Goal: Information Seeking & Learning: Learn about a topic

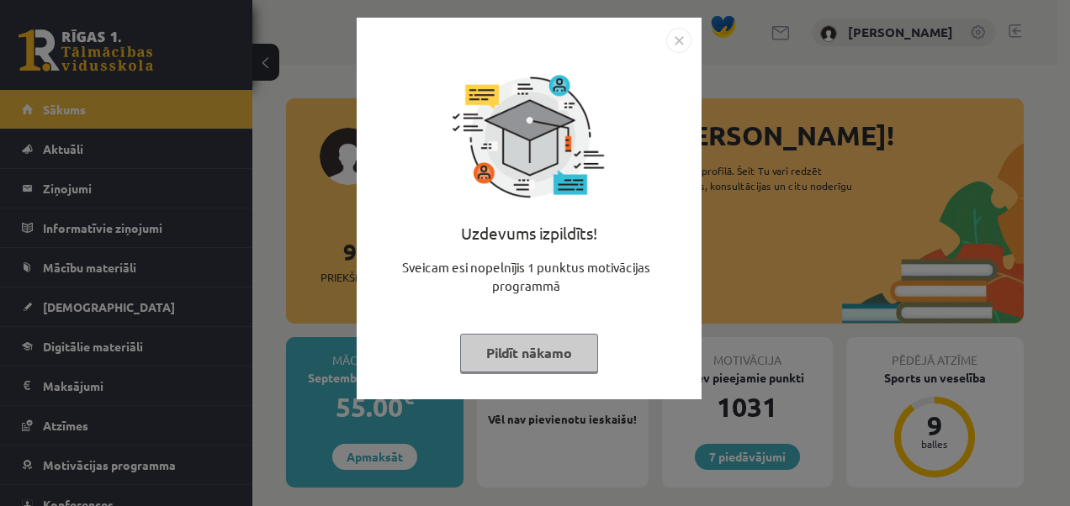
click at [563, 342] on button "Pildīt nākamo" at bounding box center [529, 353] width 138 height 39
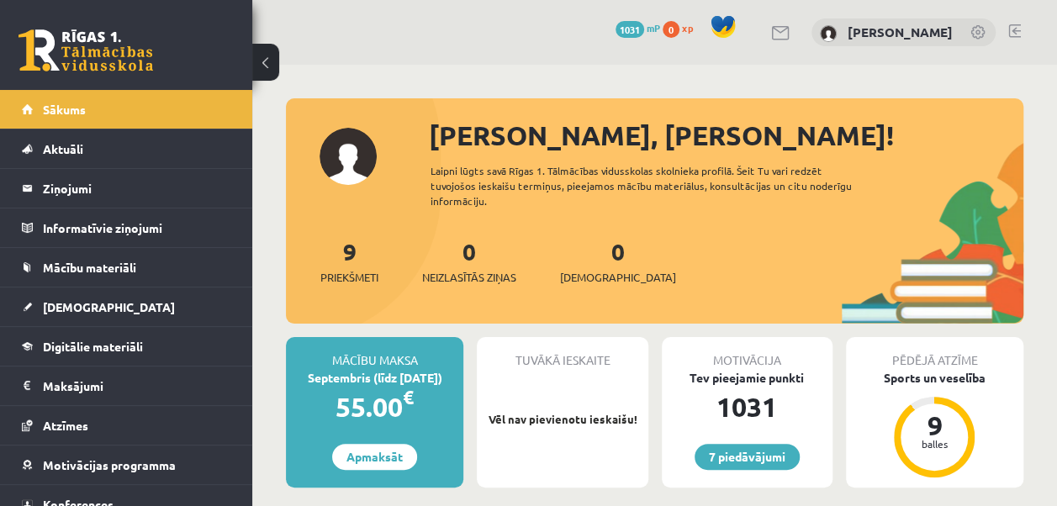
drag, startPoint x: 1038, startPoint y: 0, endPoint x: 725, endPoint y: 66, distance: 319.7
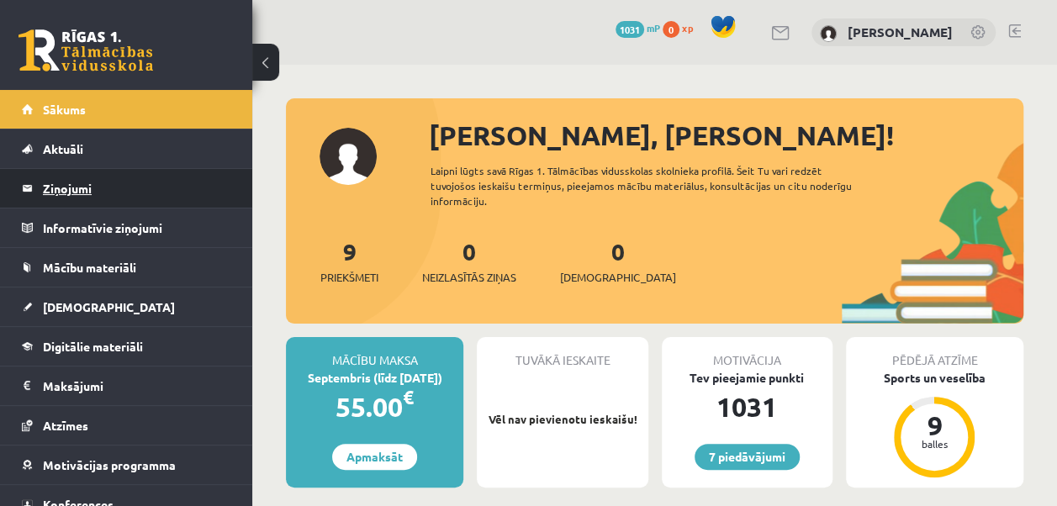
click at [171, 199] on legend "Ziņojumi 0" at bounding box center [137, 188] width 188 height 39
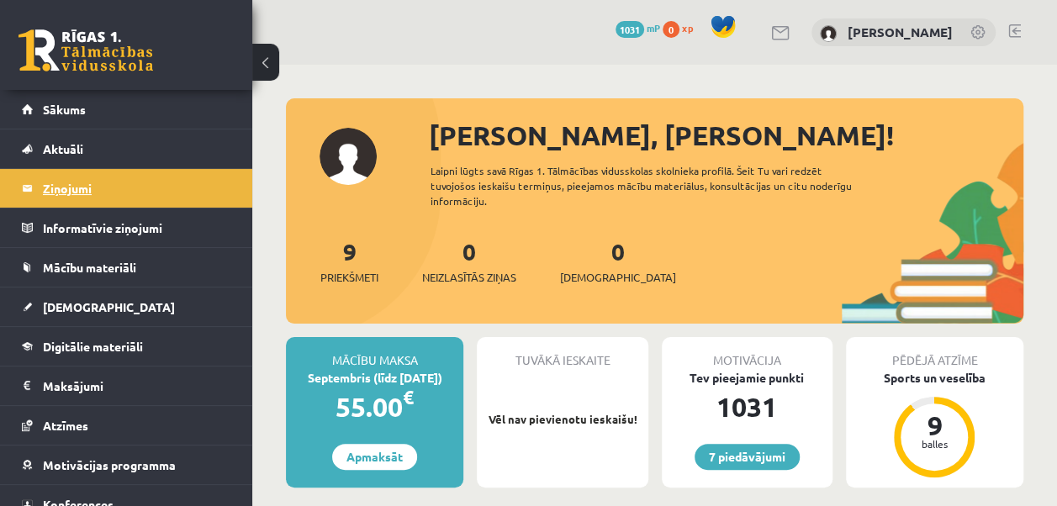
click at [151, 179] on legend "Ziņojumi 0" at bounding box center [137, 188] width 188 height 39
click at [445, 280] on span "Neizlasītās ziņas" at bounding box center [469, 277] width 94 height 17
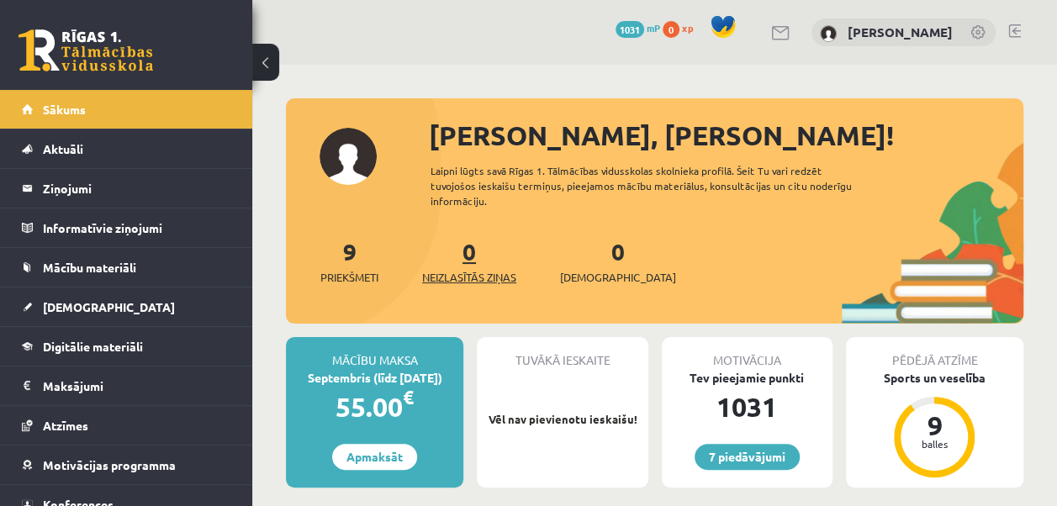
click at [445, 276] on span "Neizlasītās ziņas" at bounding box center [469, 277] width 94 height 17
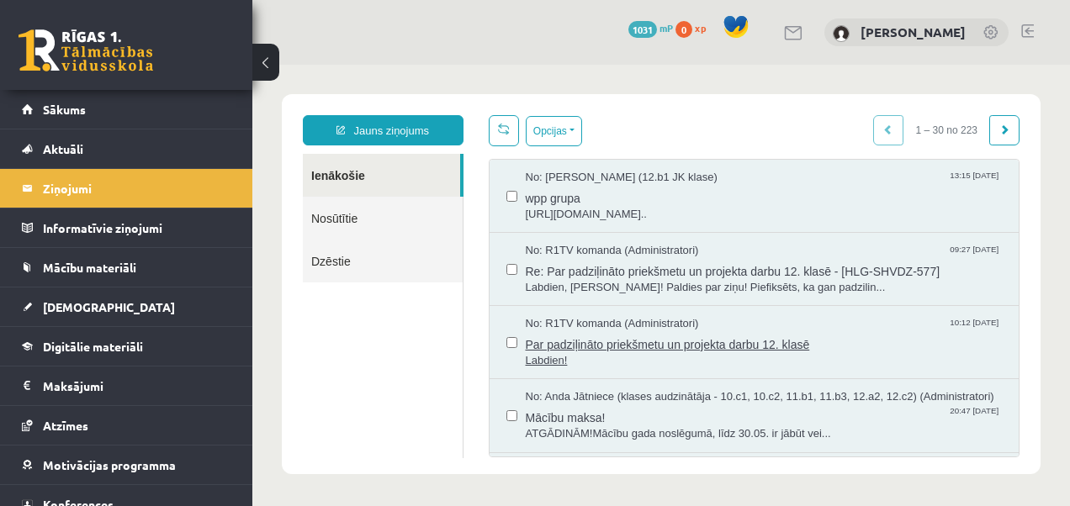
click at [653, 348] on span "Par padziļināto priekšmetu un projekta darbu 12. klasē" at bounding box center [764, 342] width 477 height 21
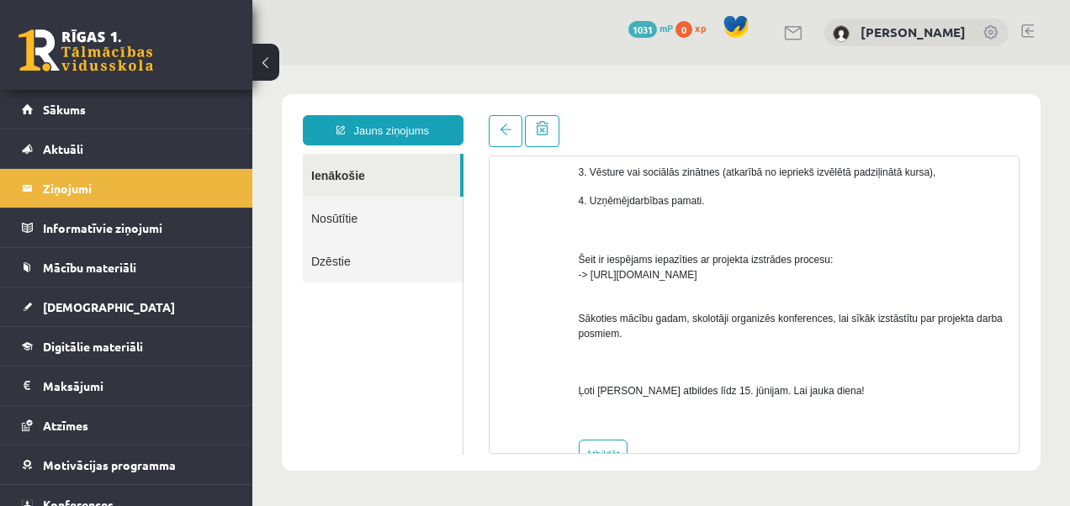
scroll to position [389, 0]
drag, startPoint x: 591, startPoint y: 273, endPoint x: 814, endPoint y: 274, distance: 222.9
click at [814, 274] on span "Šeit ir iespējams iepazīties ar projekta izstrādes procesu: -> https://www.skol…" at bounding box center [706, 250] width 255 height 57
drag, startPoint x: 814, startPoint y: 274, endPoint x: 831, endPoint y: 279, distance: 17.6
click at [831, 279] on div "Labdien! Iestājoties skolā esi norādījis, kuru padziļināto priekšmetu apgūsi un…" at bounding box center [793, 150] width 428 height 552
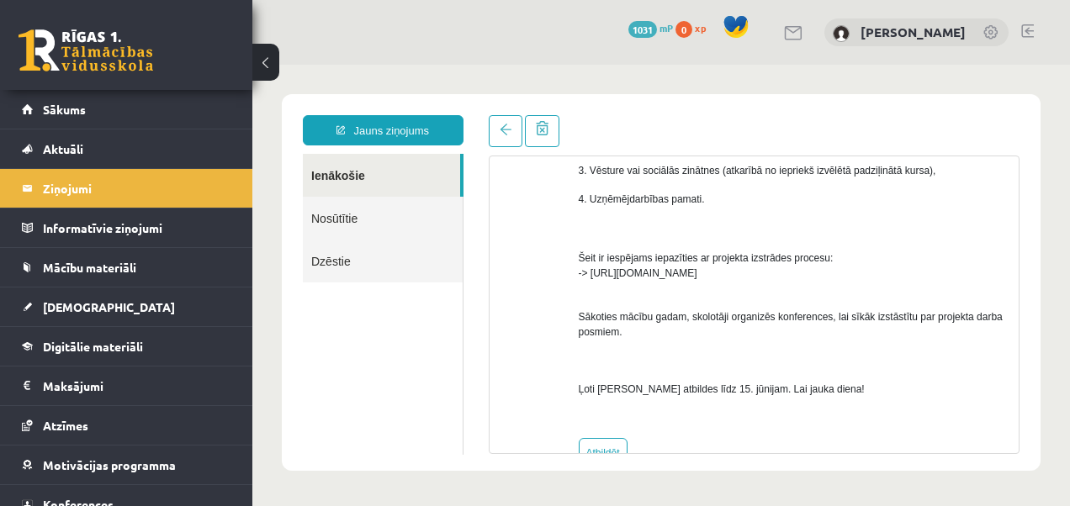
drag, startPoint x: 593, startPoint y: 274, endPoint x: 813, endPoint y: 271, distance: 220.4
click at [813, 271] on span "Šeit ir iespējams iepazīties ar projekta izstrādes procesu: -> https://www.skol…" at bounding box center [706, 250] width 255 height 57
click at [596, 303] on p "Sākoties mācību gadam, skolotāji organizēs konferences, lai sīkāk izstāstītu pa…" at bounding box center [793, 316] width 428 height 45
click at [590, 271] on span "Šeit ir iespējams iepazīties ar projekta izstrādes procesu: -> https://www.skol…" at bounding box center [706, 250] width 255 height 57
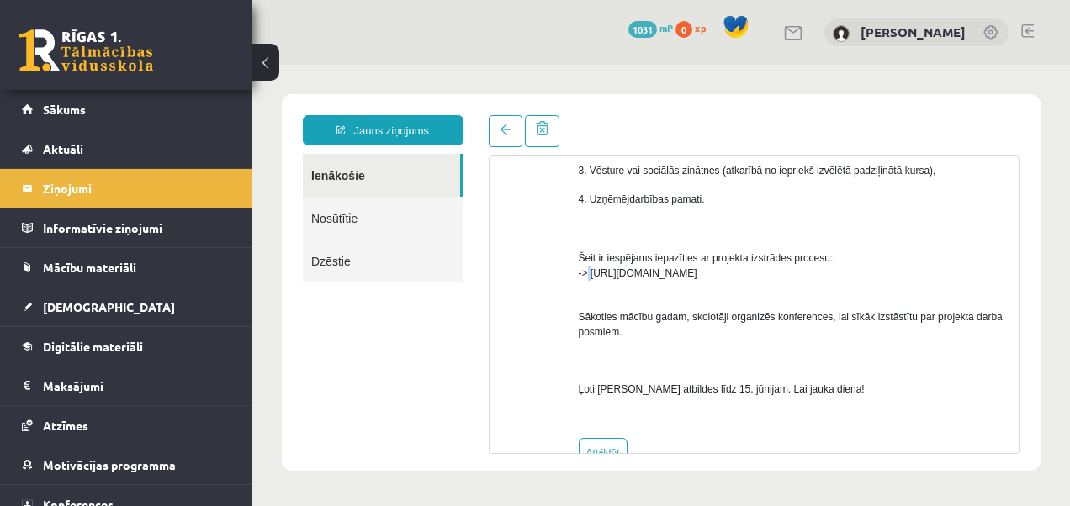
click at [589, 276] on span "Šeit ir iespējams iepazīties ar projekta izstrādes procesu: -> https://www.skol…" at bounding box center [706, 250] width 255 height 57
click at [596, 274] on span "Šeit ir iespējams iepazīties ar projekta izstrādes procesu: -> https://www.skol…" at bounding box center [706, 250] width 255 height 57
click at [592, 268] on span "Šeit ir iespējams iepazīties ar projekta izstrādes procesu: -> https://www.skol…" at bounding box center [706, 250] width 255 height 57
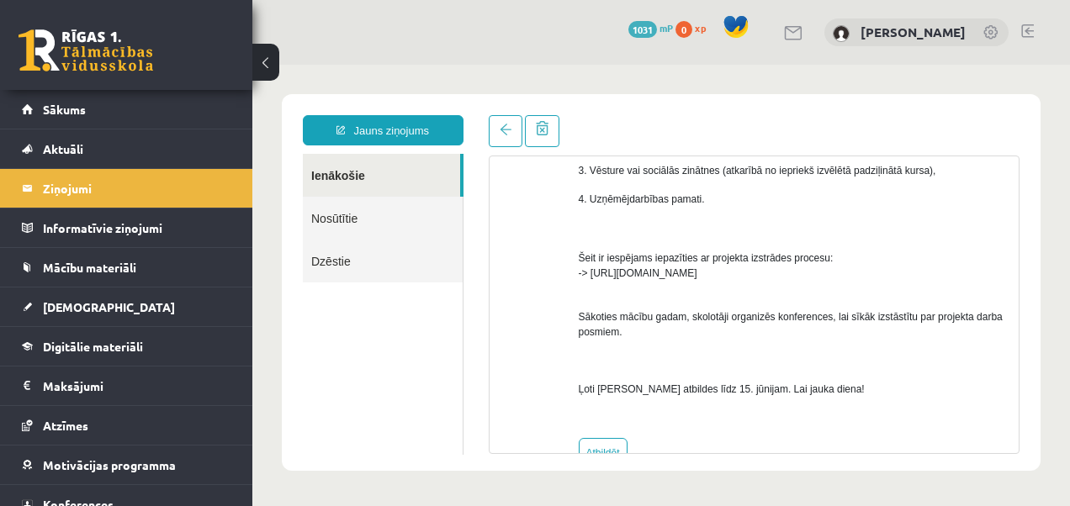
click at [591, 270] on span "Šeit ir iespējams iepazīties ar projekta izstrādes procesu: -> https://www.skol…" at bounding box center [706, 250] width 255 height 57
click at [591, 268] on span "Šeit ir iespējams iepazīties ar projekta izstrādes procesu: -> https://www.skol…" at bounding box center [706, 250] width 255 height 57
click at [591, 273] on span "Šeit ir iespējams iepazīties ar projekta izstrādes procesu: -> https://www.skol…" at bounding box center [706, 250] width 255 height 57
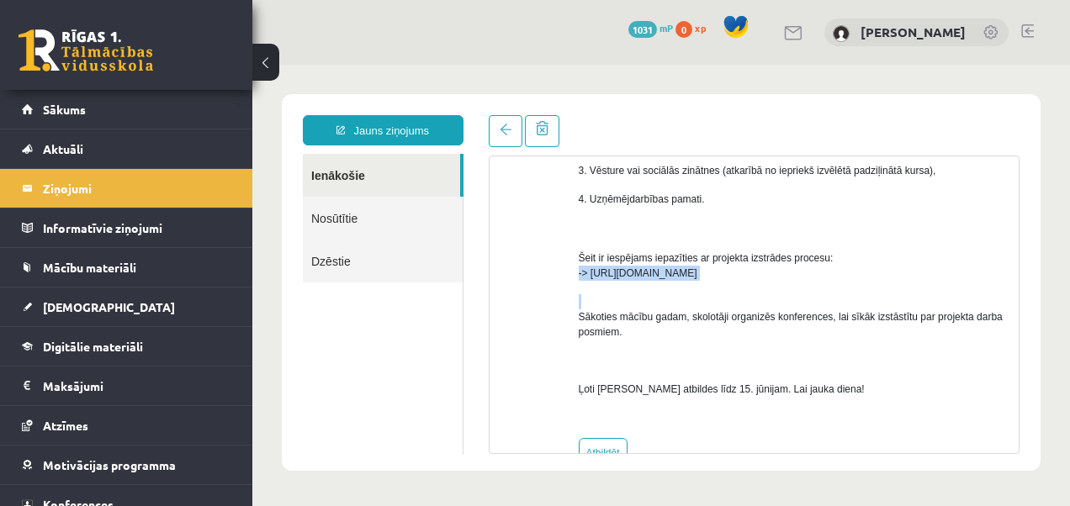
drag, startPoint x: 591, startPoint y: 273, endPoint x: 840, endPoint y: 270, distance: 249.0
click at [840, 270] on p "Šeit ir iespējams iepazīties ar projekta izstrādes procesu: -> https://www.skol…" at bounding box center [793, 250] width 428 height 61
click at [409, 401] on ul "Ienākošie Nosūtītie Dzēstie" at bounding box center [383, 304] width 161 height 301
